Goal: Transaction & Acquisition: Obtain resource

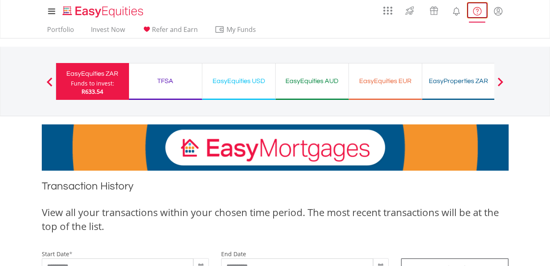
click at [480, 11] on lord-icon "FAQ's and Support" at bounding box center [477, 11] width 10 height 10
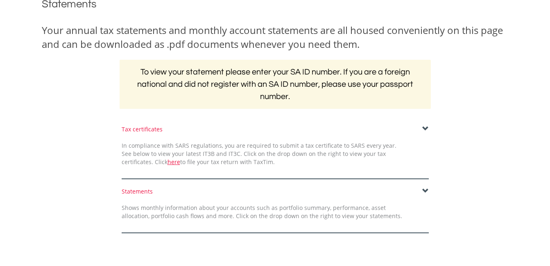
scroll to position [116, 0]
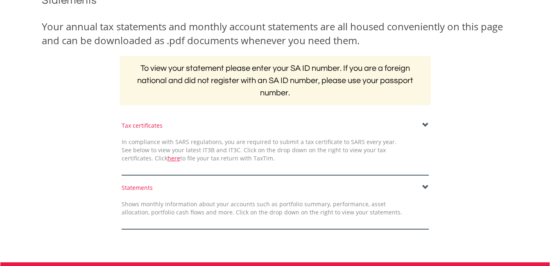
click at [425, 125] on span at bounding box center [425, 125] width 7 height 7
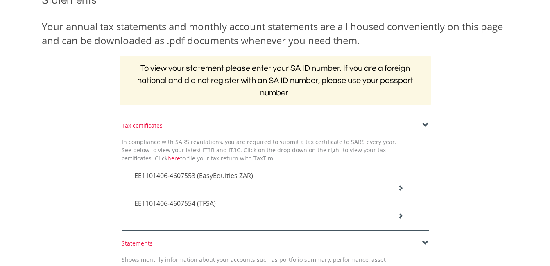
click at [401, 190] on div "EE1101406-4607554 (TFSA)" at bounding box center [269, 177] width 282 height 28
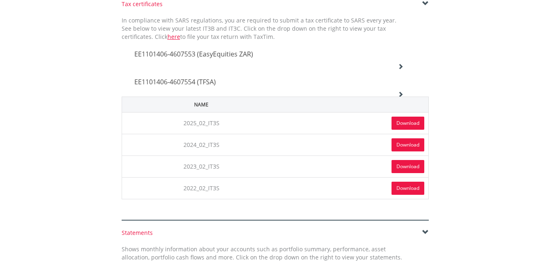
scroll to position [239, 0]
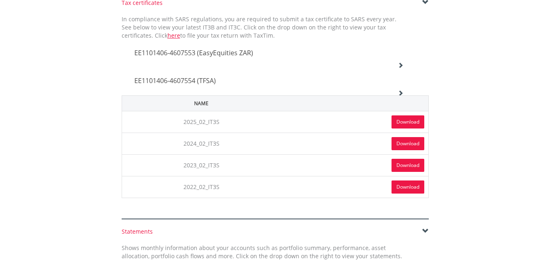
click at [409, 122] on link "Download" at bounding box center [407, 121] width 33 height 13
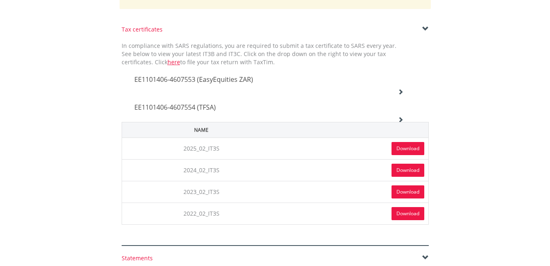
scroll to position [212, 0]
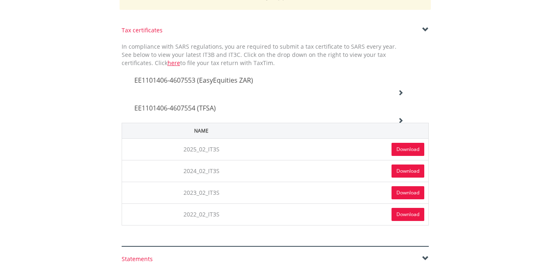
click at [399, 95] on icon at bounding box center [401, 93] width 6 height 6
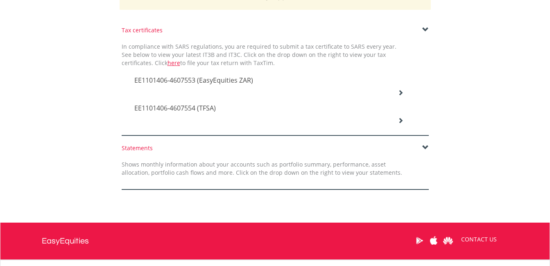
click at [399, 95] on icon at bounding box center [401, 93] width 6 height 6
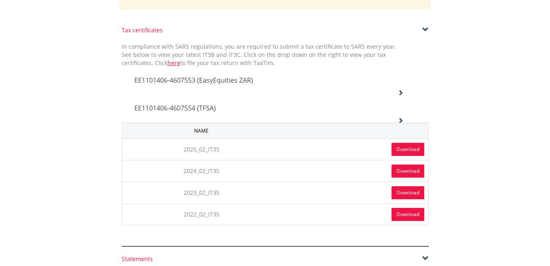
click at [426, 27] on span at bounding box center [425, 30] width 7 height 7
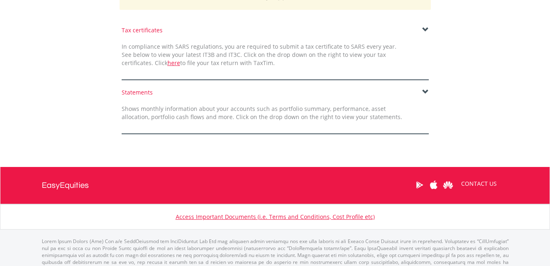
click at [426, 27] on span at bounding box center [425, 30] width 7 height 7
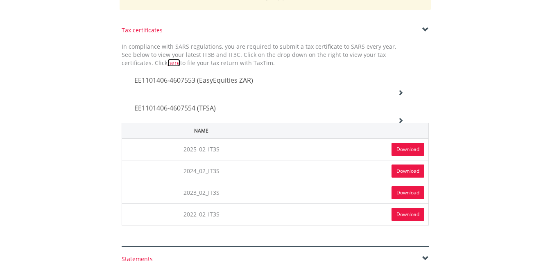
click at [167, 63] on link "here" at bounding box center [173, 63] width 13 height 8
click at [403, 95] on icon at bounding box center [401, 93] width 6 height 6
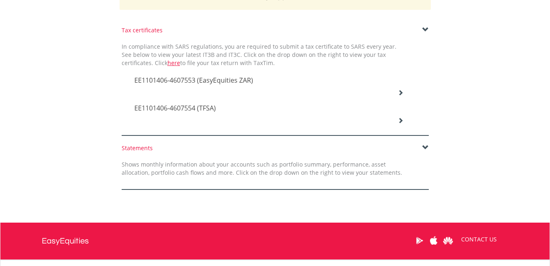
click at [401, 95] on icon at bounding box center [401, 93] width 6 height 6
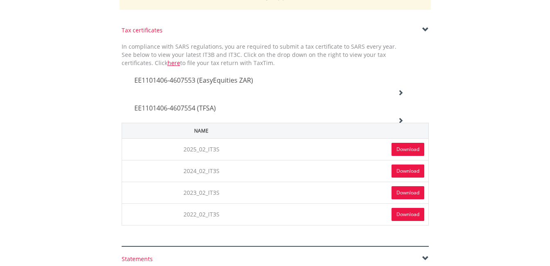
click at [399, 88] on div "EE1101406-4607553 (EasyEquities ZAR)" at bounding box center [269, 81] width 282 height 28
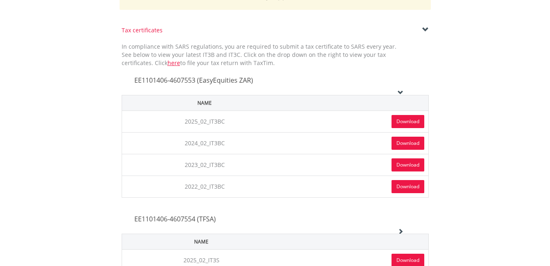
click at [399, 120] on link "Download" at bounding box center [407, 121] width 33 height 13
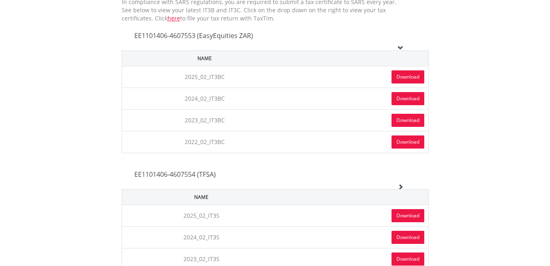
scroll to position [309, 0]
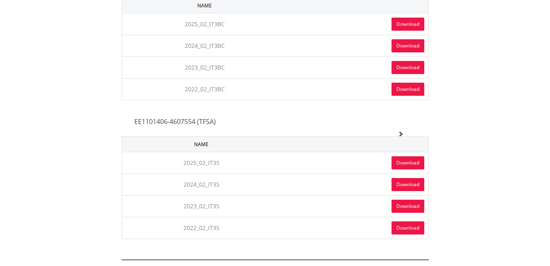
click at [419, 161] on link "Download" at bounding box center [407, 162] width 33 height 13
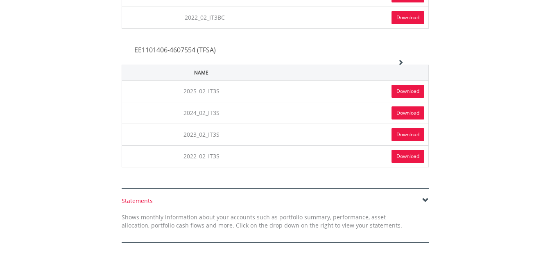
scroll to position [393, 0]
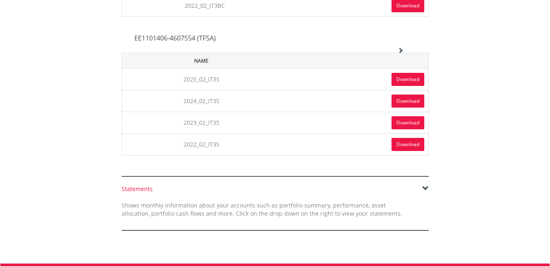
click at [425, 187] on span at bounding box center [425, 189] width 7 height 7
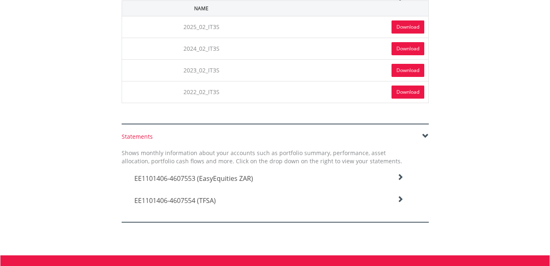
scroll to position [447, 0]
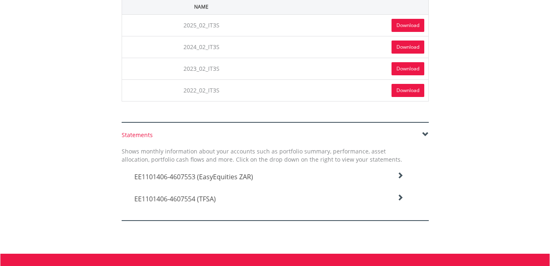
click at [399, 177] on icon at bounding box center [400, 175] width 7 height 7
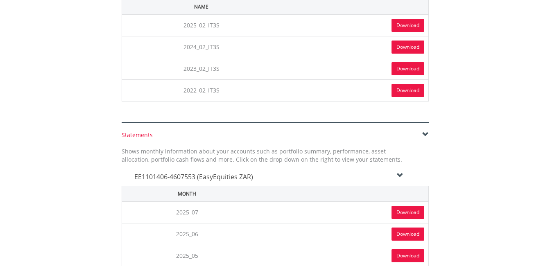
click at [400, 213] on link "Download" at bounding box center [407, 212] width 33 height 13
